Goal: Complete application form

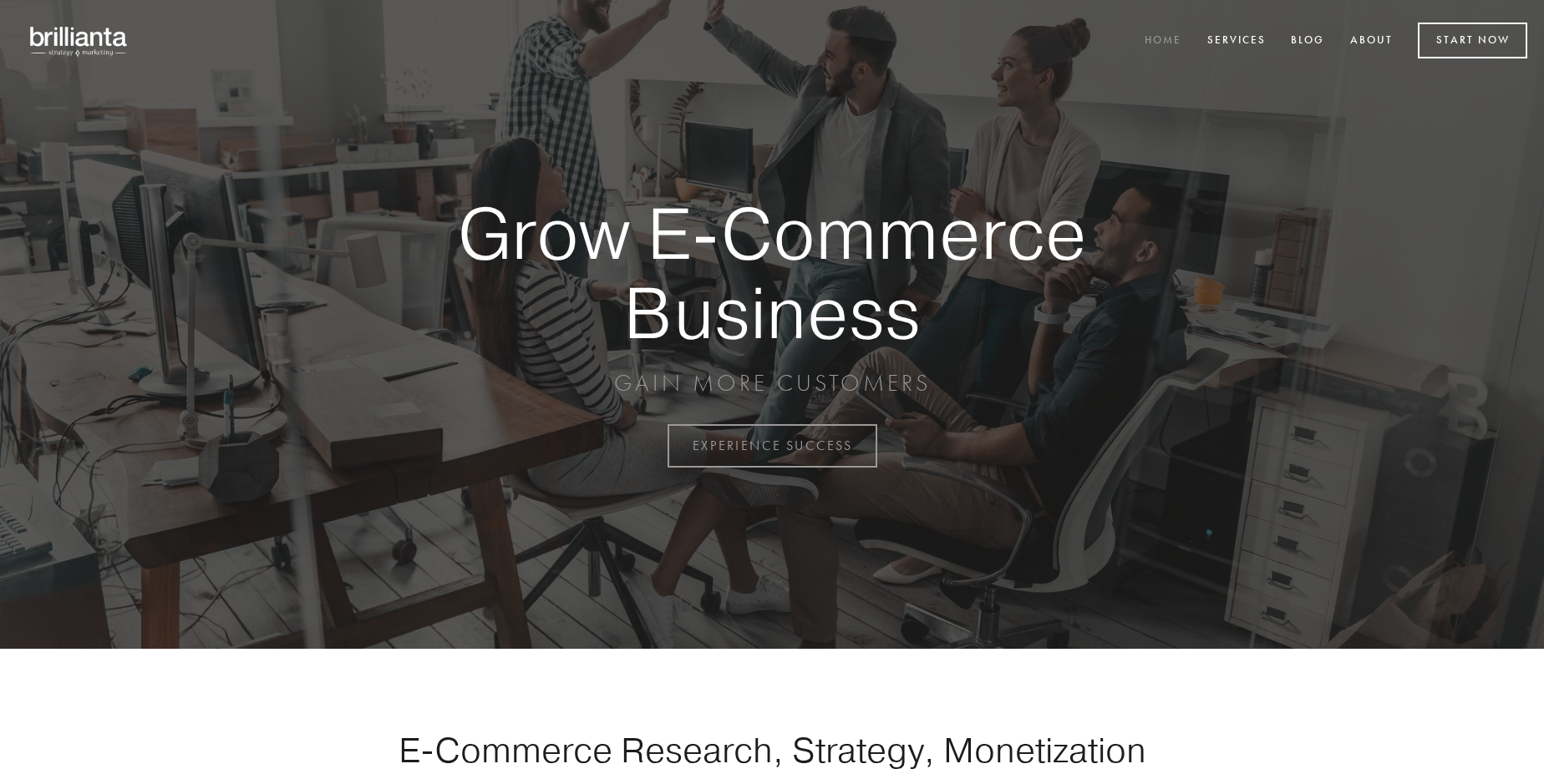
scroll to position [4378, 0]
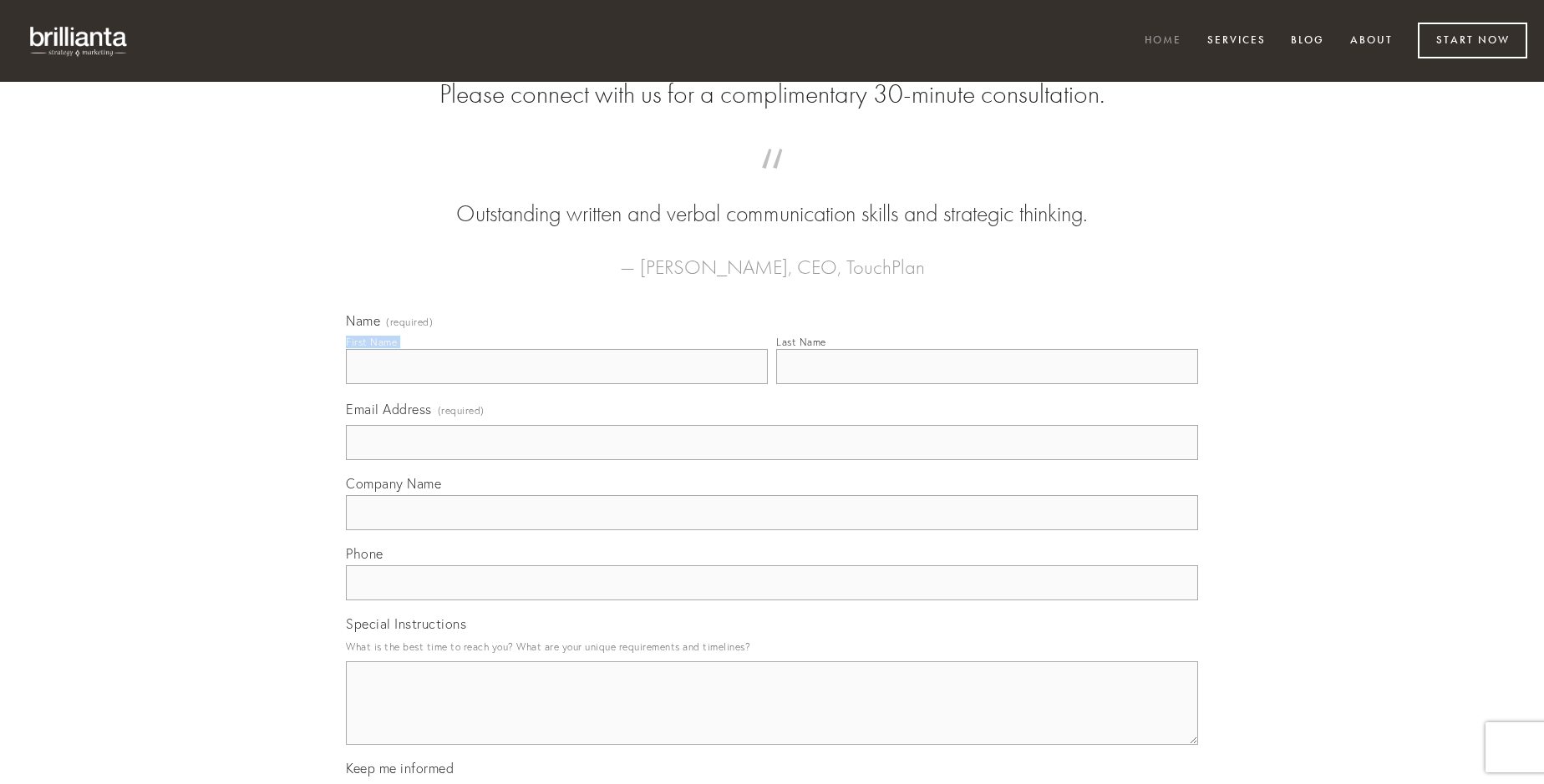
type input "[PERSON_NAME]"
click at [987, 384] on input "Last Name" at bounding box center [987, 366] width 422 height 35
type input "[PERSON_NAME]"
click at [772, 460] on input "Email Address (required)" at bounding box center [772, 442] width 852 height 35
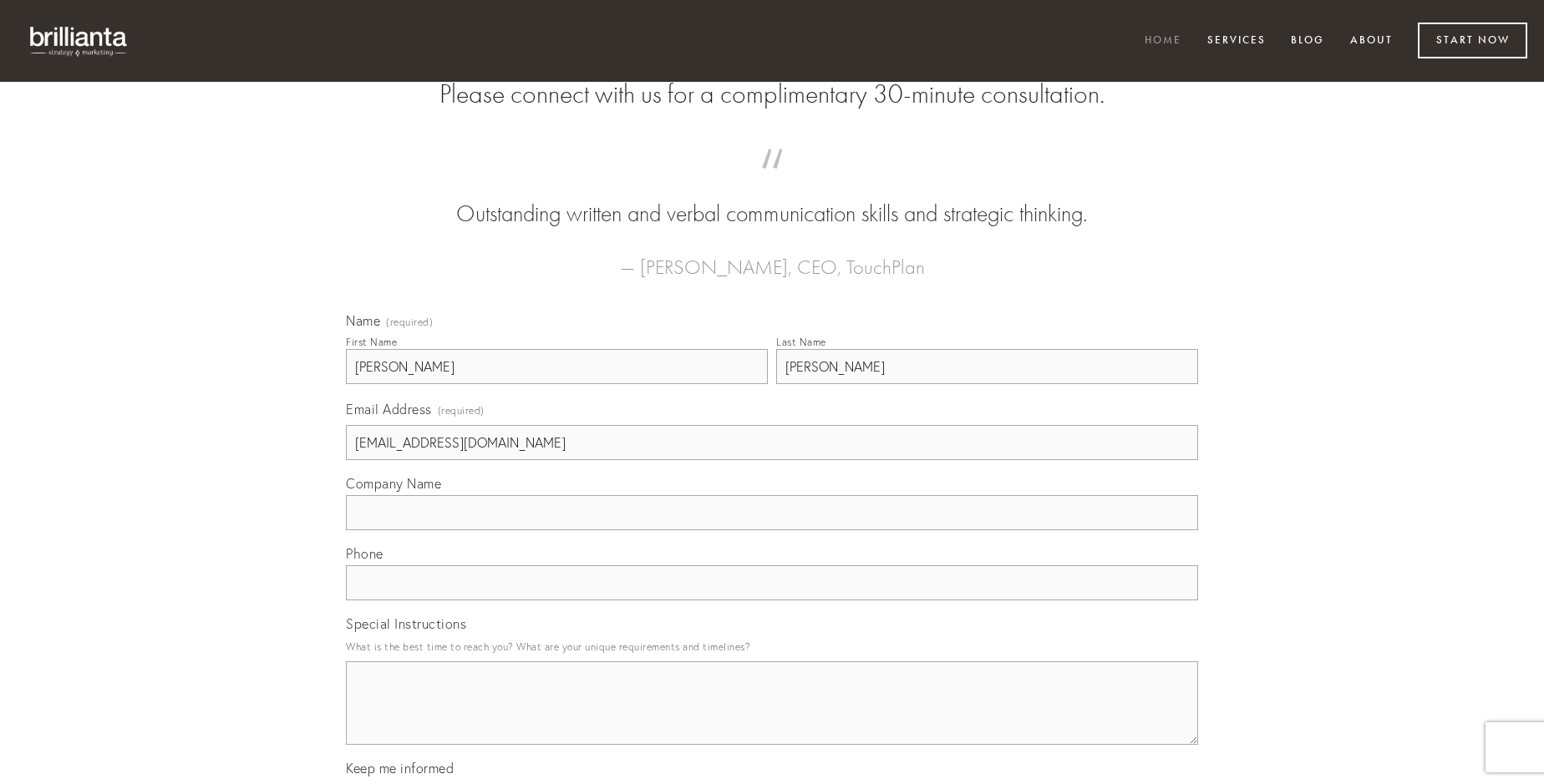
type input "[EMAIL_ADDRESS][DOMAIN_NAME]"
click at [772, 530] on input "Company Name" at bounding box center [772, 512] width 852 height 35
type input "valetudo"
click at [772, 601] on input "text" at bounding box center [772, 582] width 852 height 35
click at [772, 719] on textarea "Special Instructions" at bounding box center [772, 703] width 852 height 83
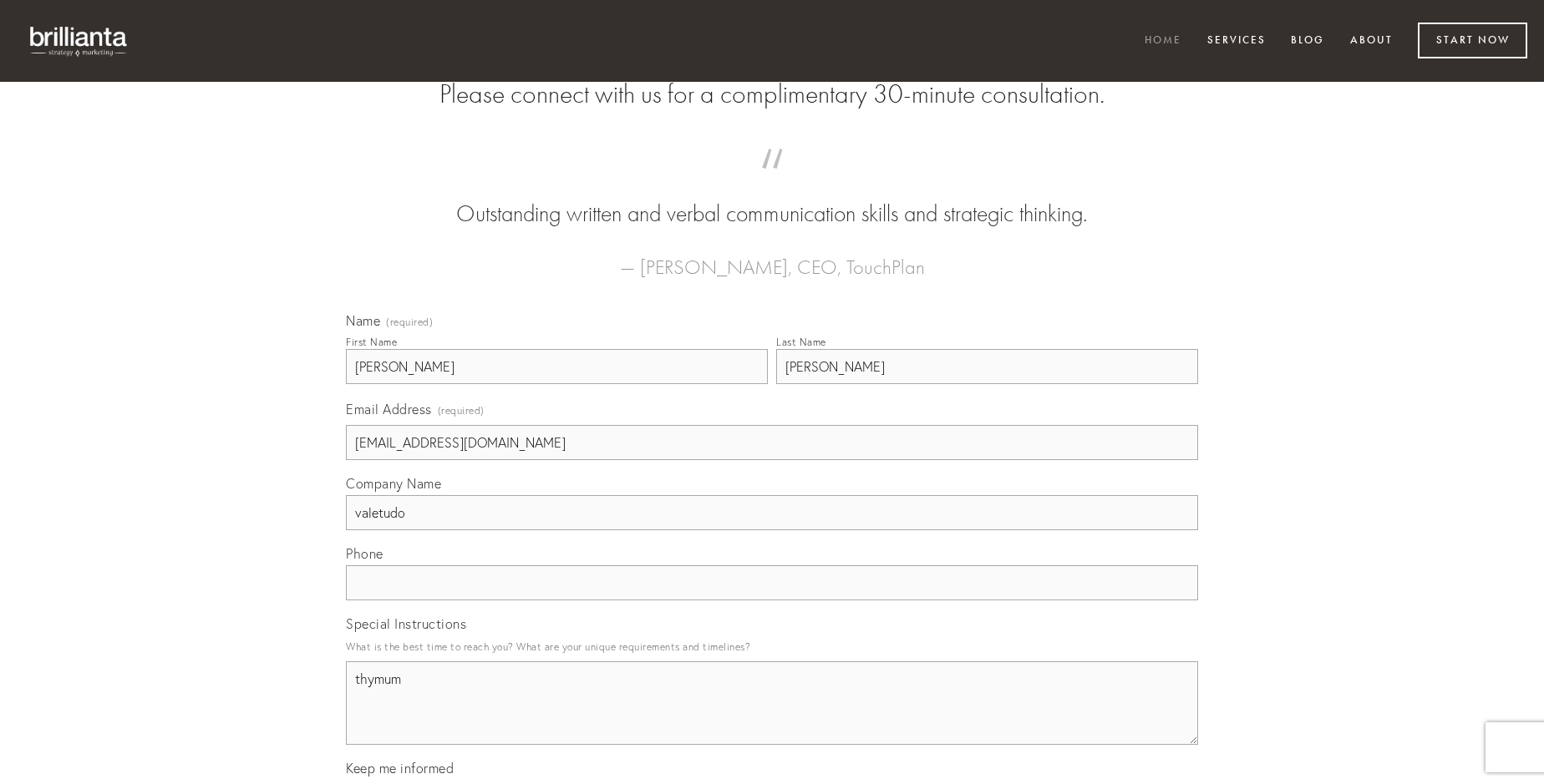
type textarea "thymum"
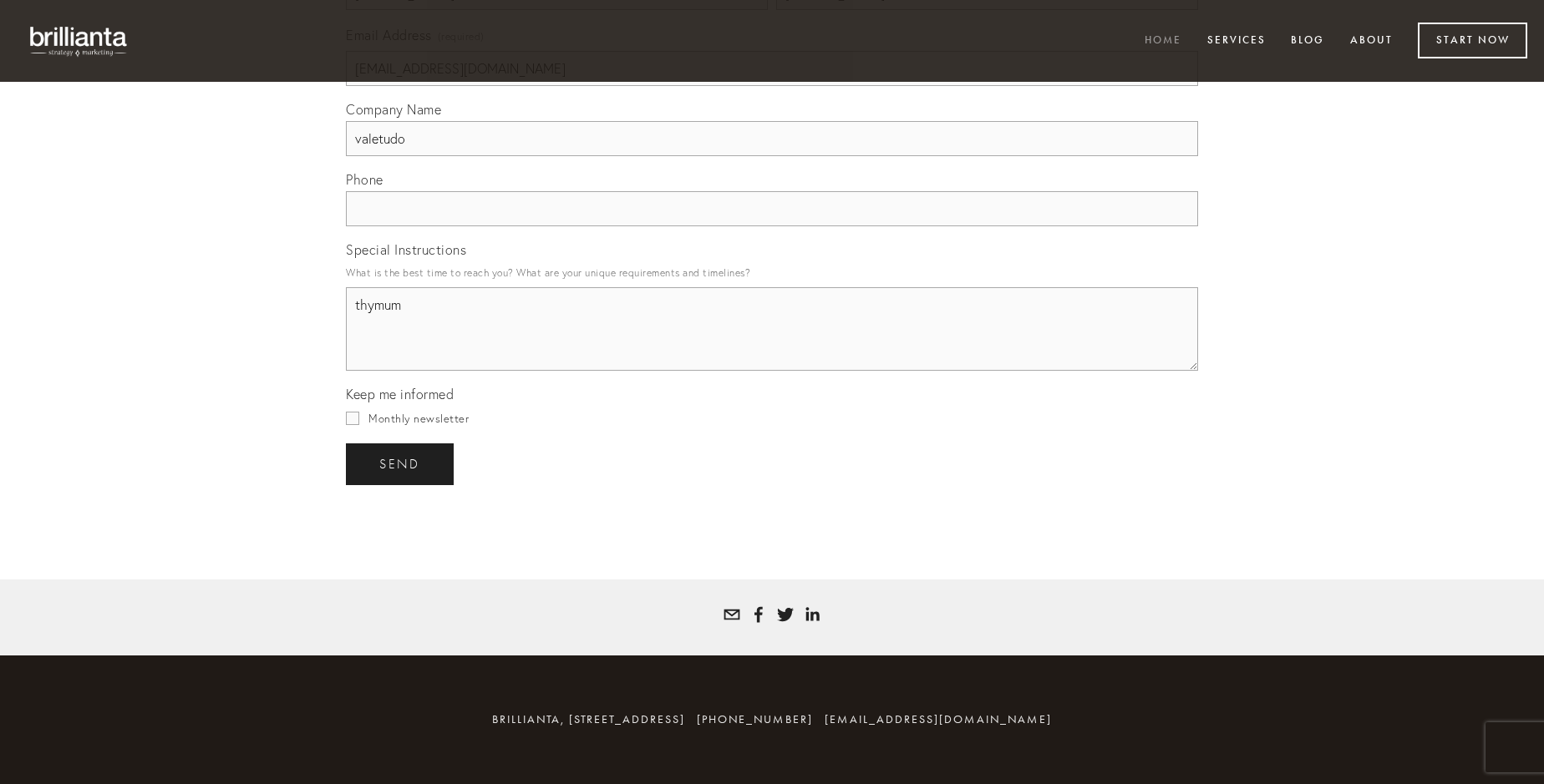
click at [401, 463] on span "send" at bounding box center [400, 464] width 41 height 15
